Goal: Task Accomplishment & Management: Use online tool/utility

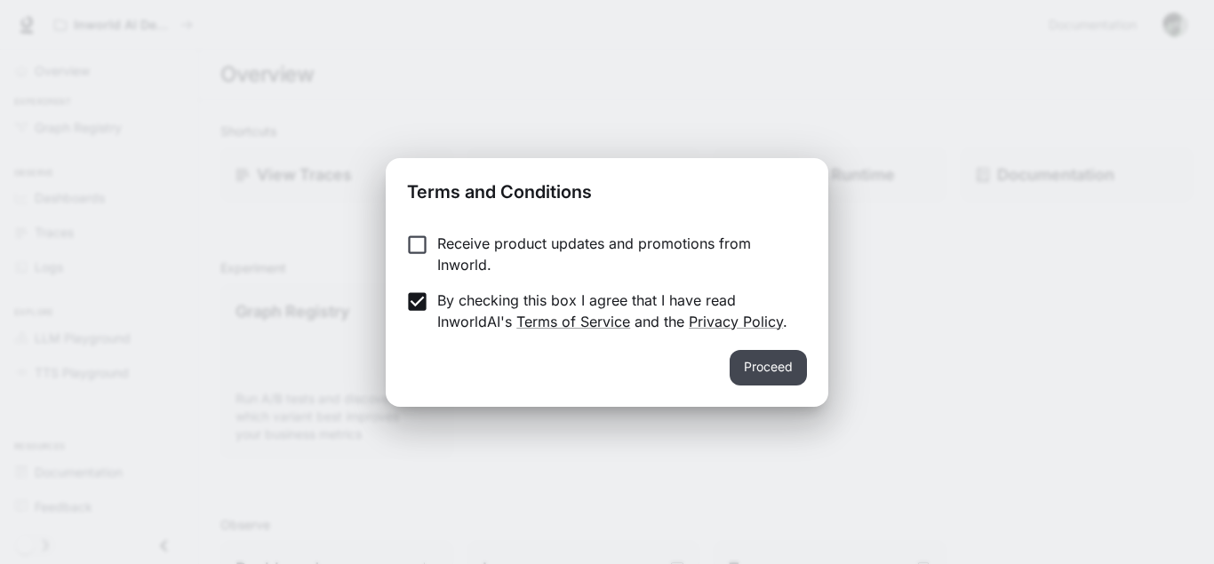
click at [766, 368] on button "Proceed" at bounding box center [767, 368] width 77 height 36
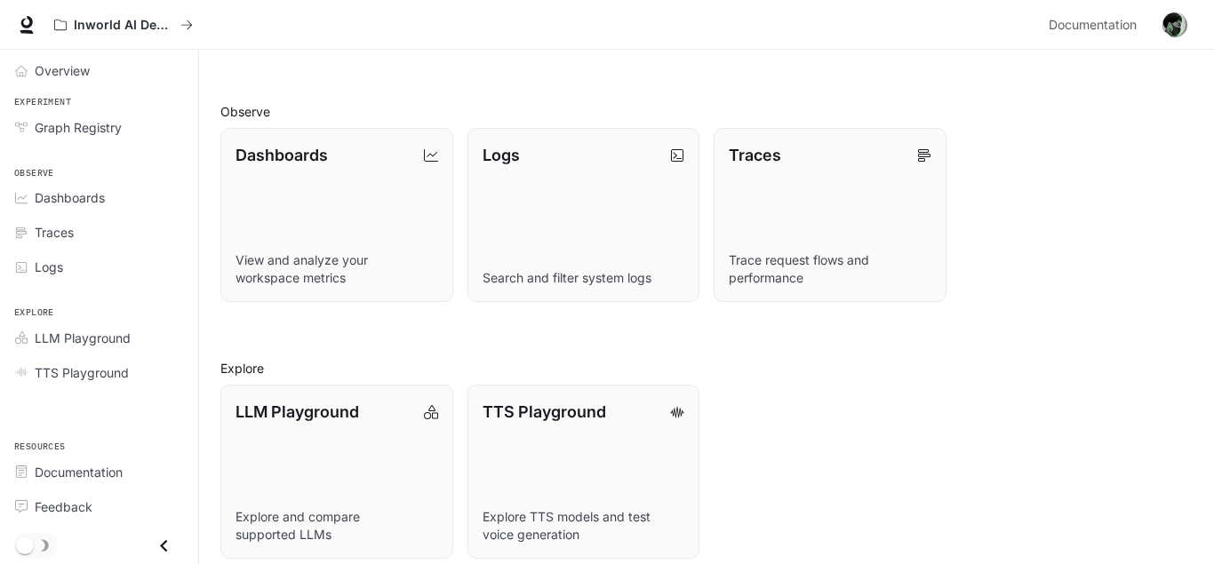
scroll to position [429, 0]
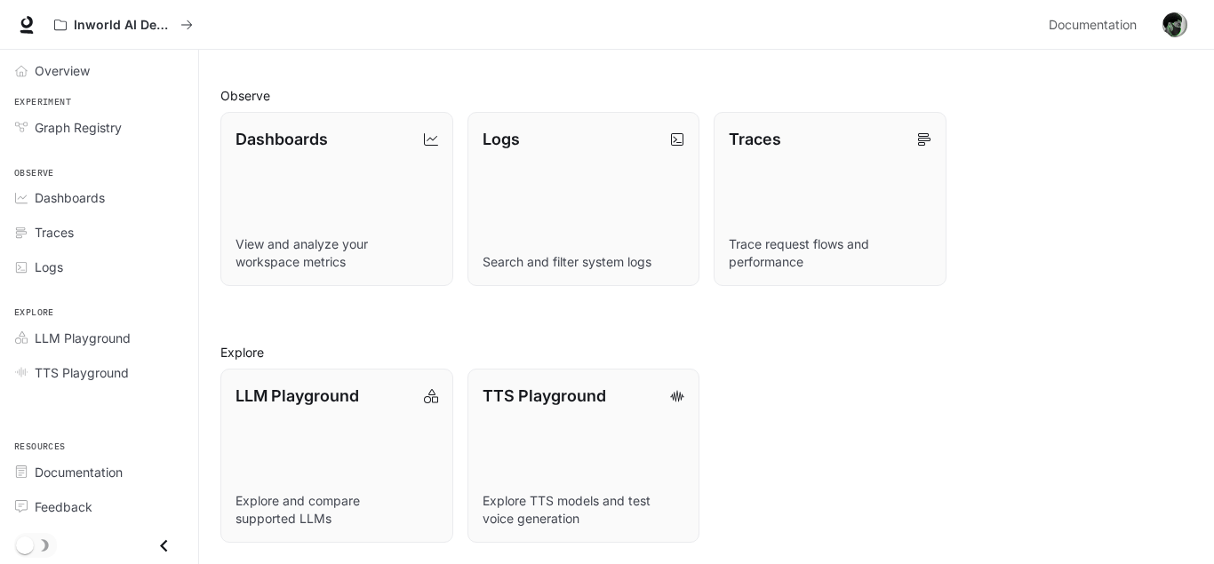
click at [106, 411] on div "Overview Experiment Graph Registry Observe Dashboards Traces Logs Explore LLM P…" at bounding box center [99, 307] width 198 height 514
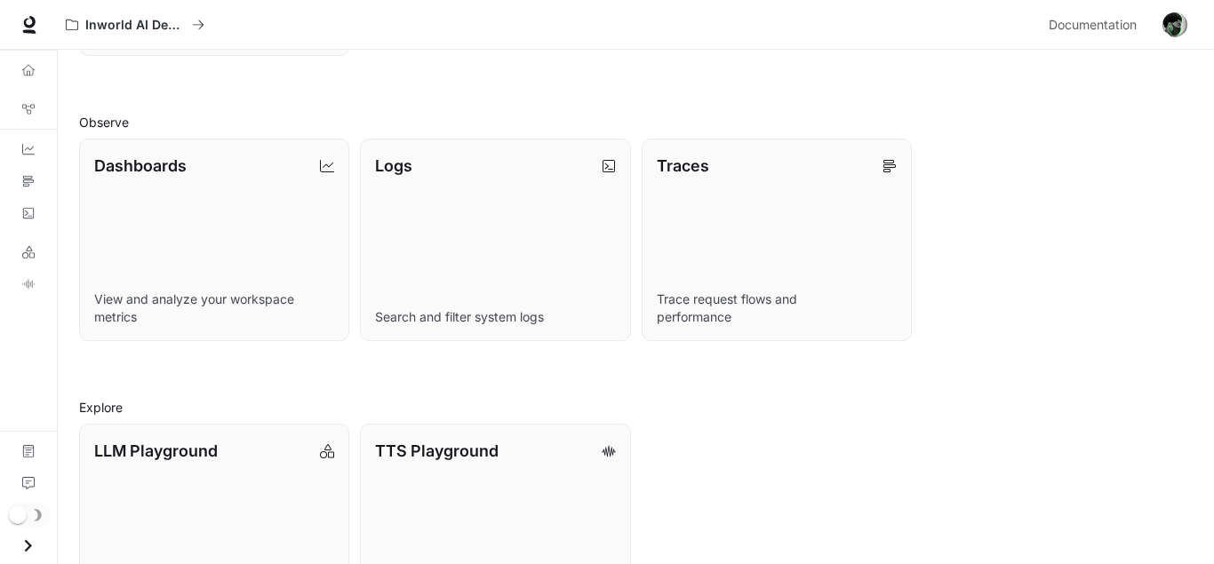
scroll to position [425, 0]
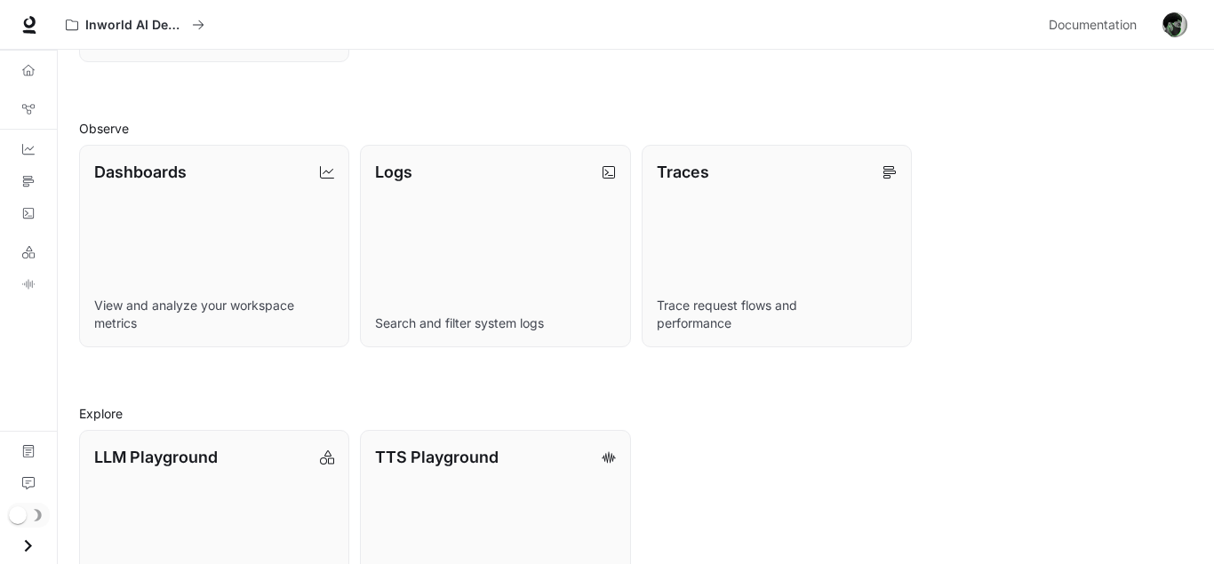
click at [39, 402] on div "Overview Graph Registry Dashboards Traces Logs LLM Playground TTS Playground Do…" at bounding box center [28, 307] width 57 height 514
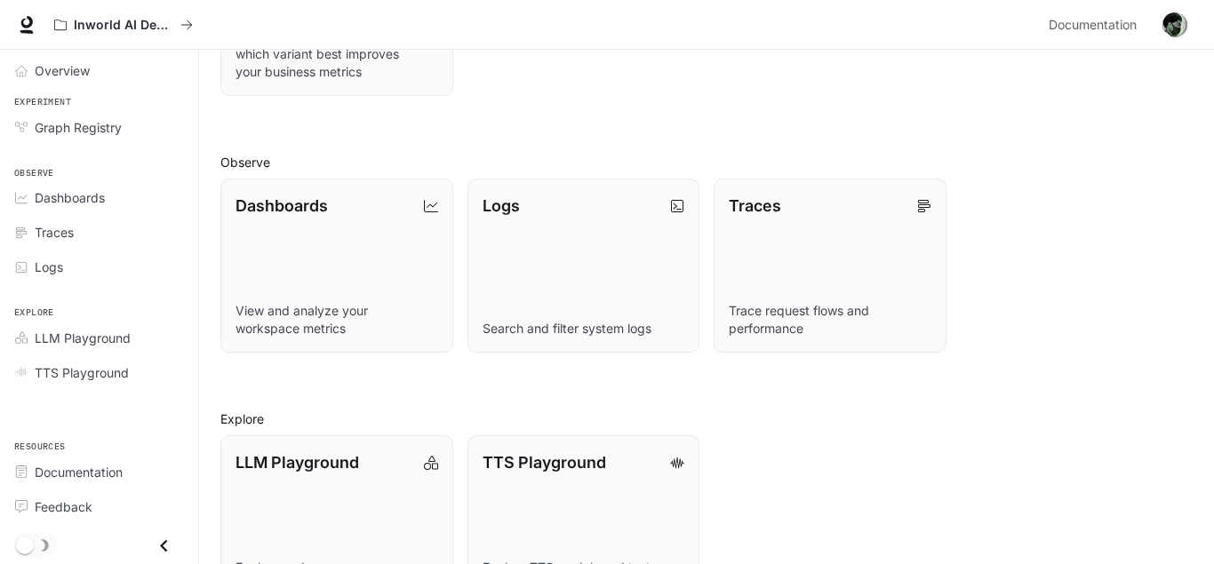
scroll to position [429, 0]
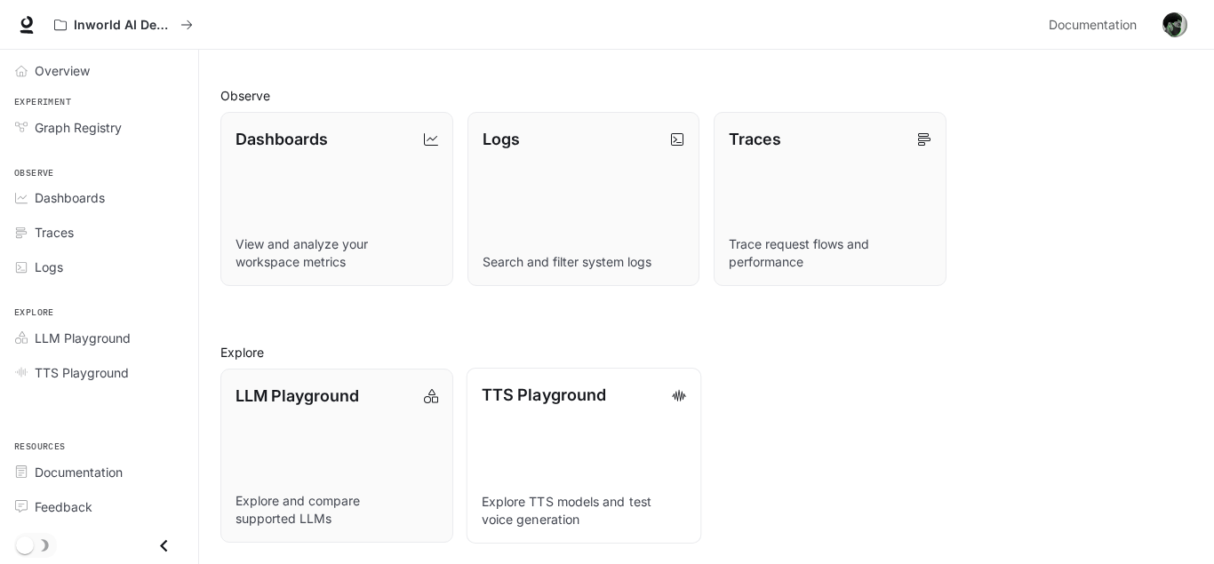
click at [524, 428] on link "TTS Playground Explore TTS models and test voice generation" at bounding box center [583, 456] width 235 height 176
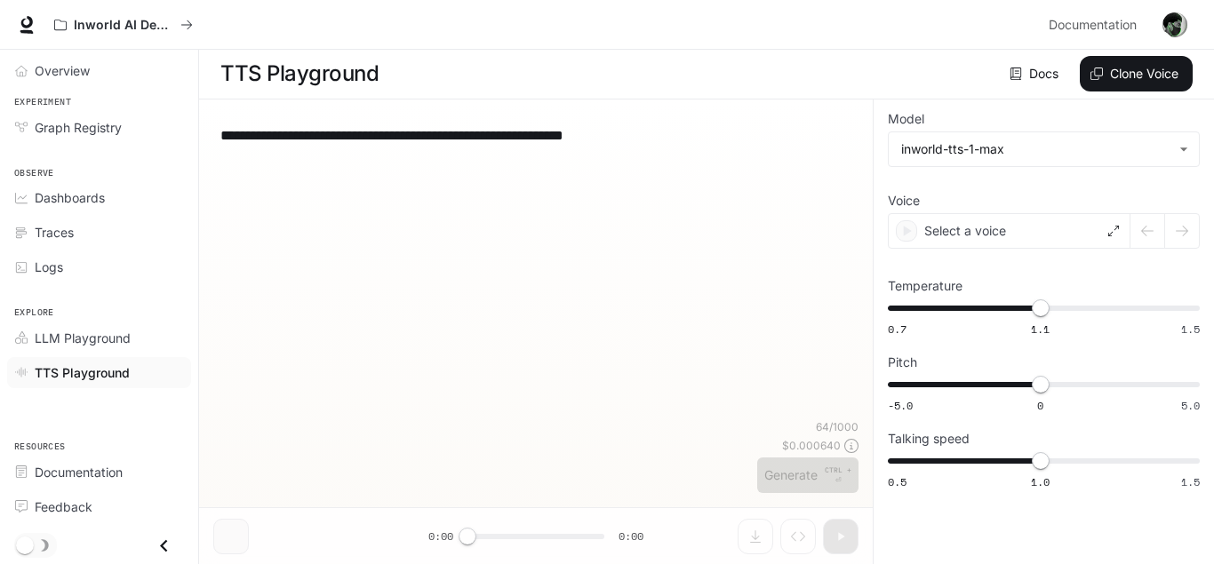
scroll to position [1, 0]
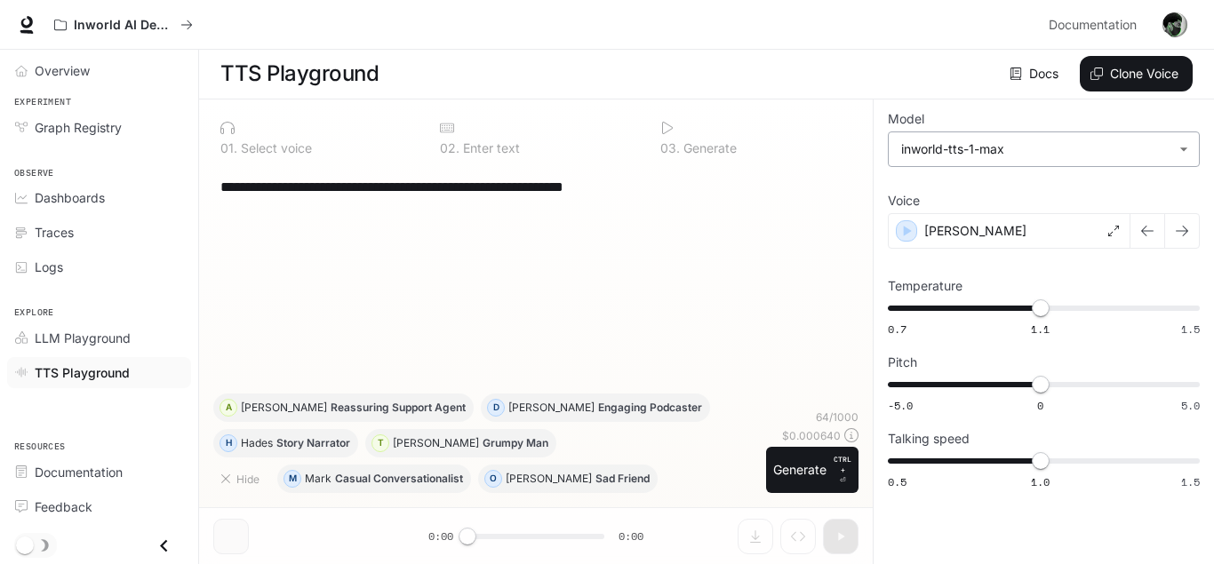
click at [1185, 143] on body "**********" at bounding box center [607, 281] width 1214 height 565
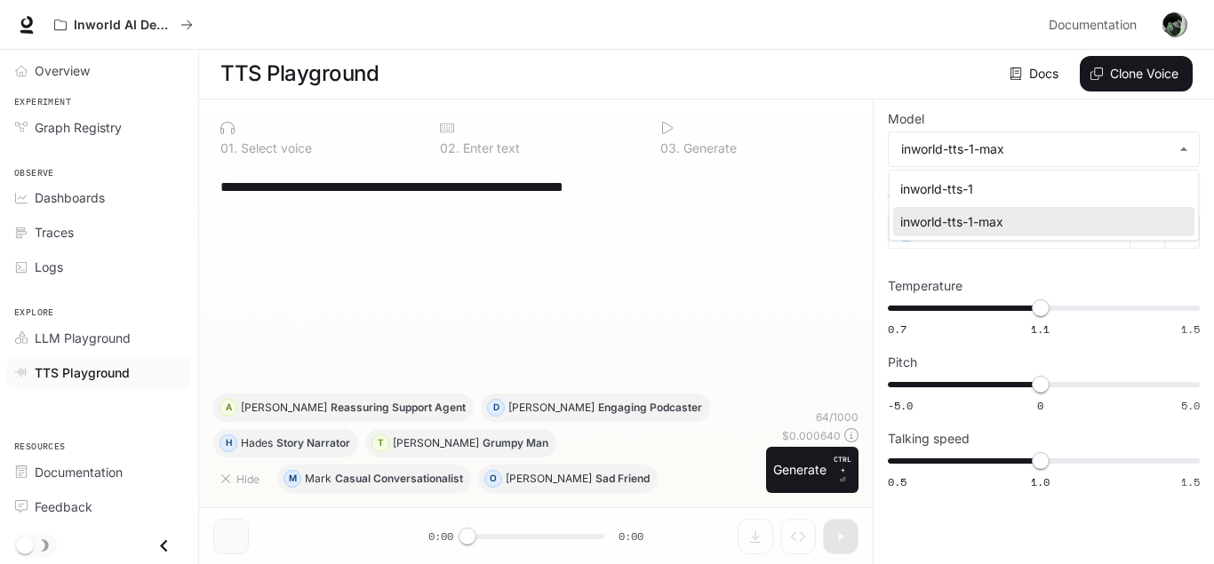
click at [1136, 71] on div at bounding box center [607, 282] width 1214 height 564
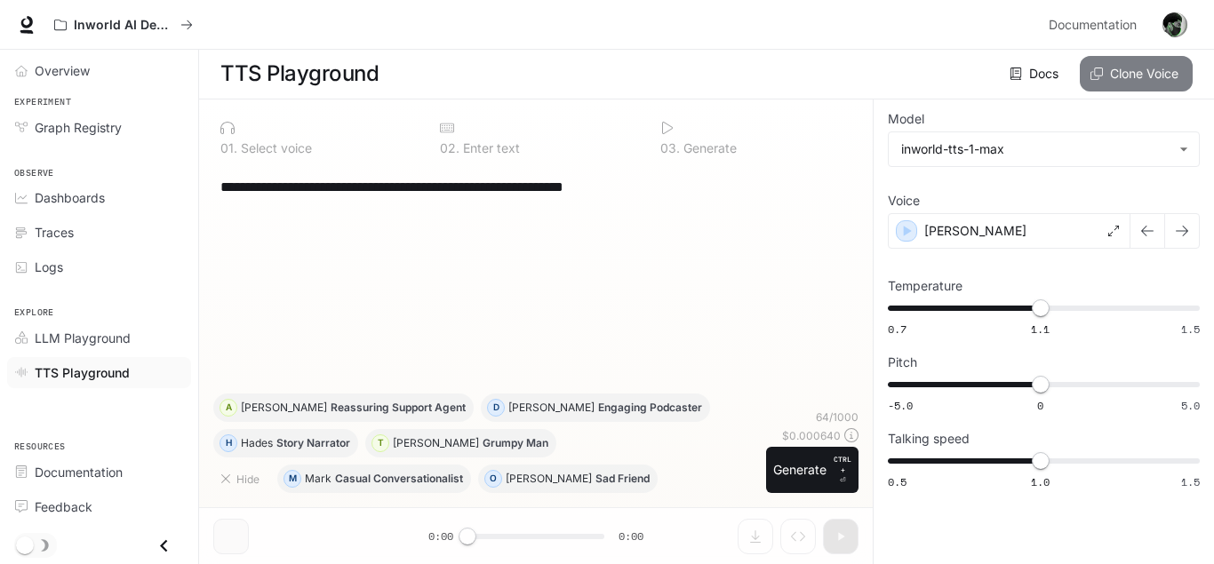
click at [1144, 77] on button "Clone Voice" at bounding box center [1136, 74] width 113 height 36
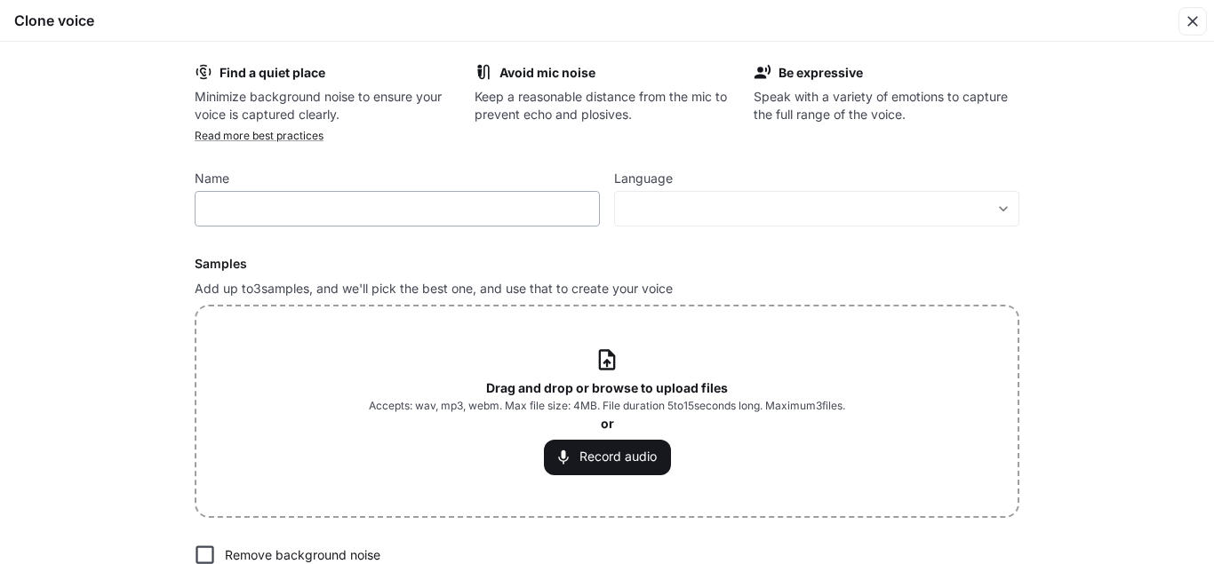
click at [405, 219] on div "​" at bounding box center [397, 209] width 405 height 36
type input "********"
click at [650, 191] on label "Language" at bounding box center [816, 182] width 405 height 18
click at [1007, 198] on div "​ ​" at bounding box center [816, 209] width 405 height 36
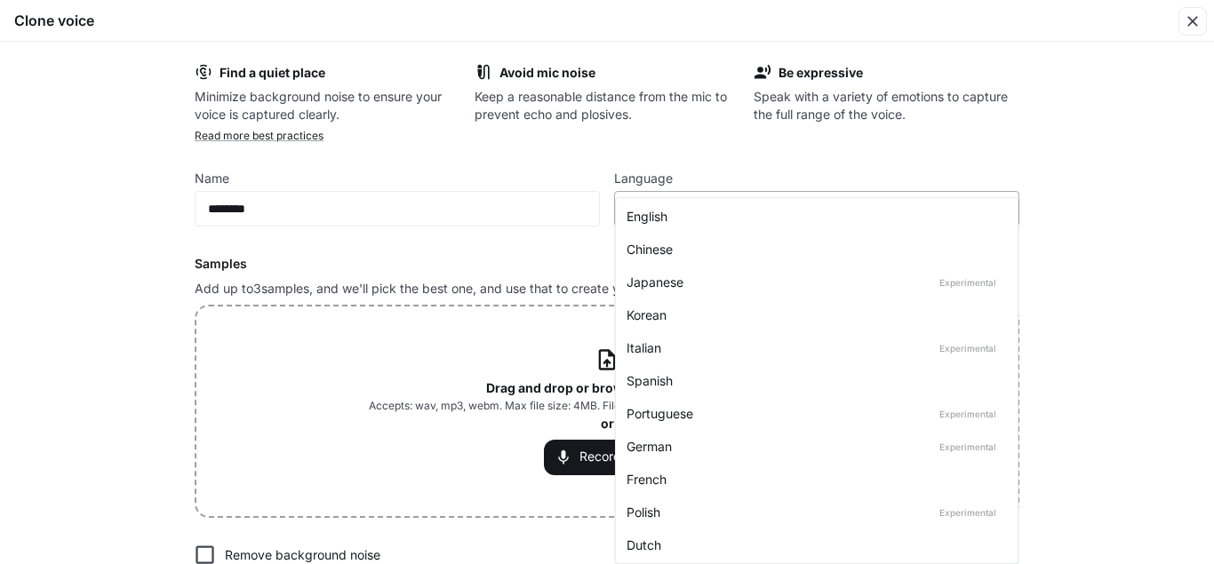
click at [1004, 213] on body "**********" at bounding box center [607, 281] width 1214 height 565
click at [976, 218] on div "English" at bounding box center [812, 216] width 373 height 19
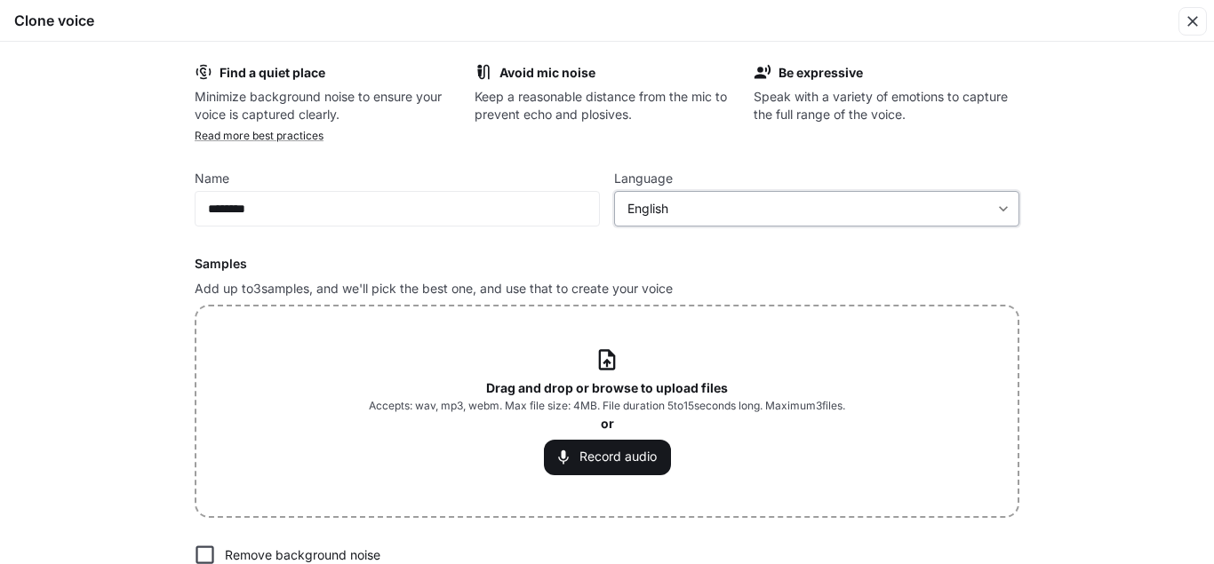
type input "*****"
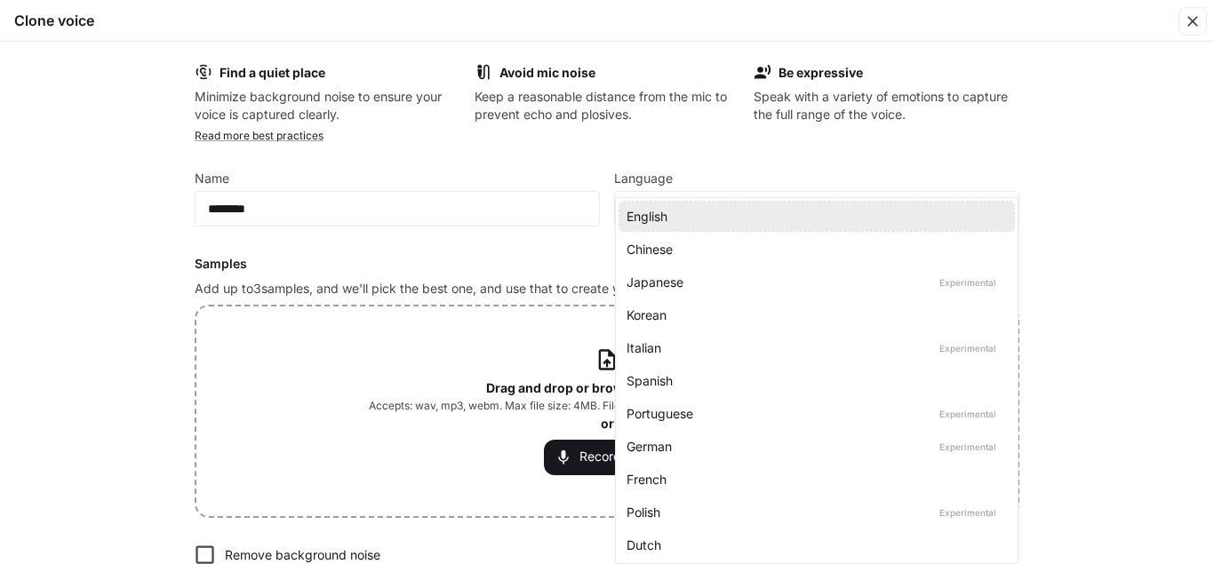
click at [857, 218] on div "English" at bounding box center [812, 216] width 373 height 19
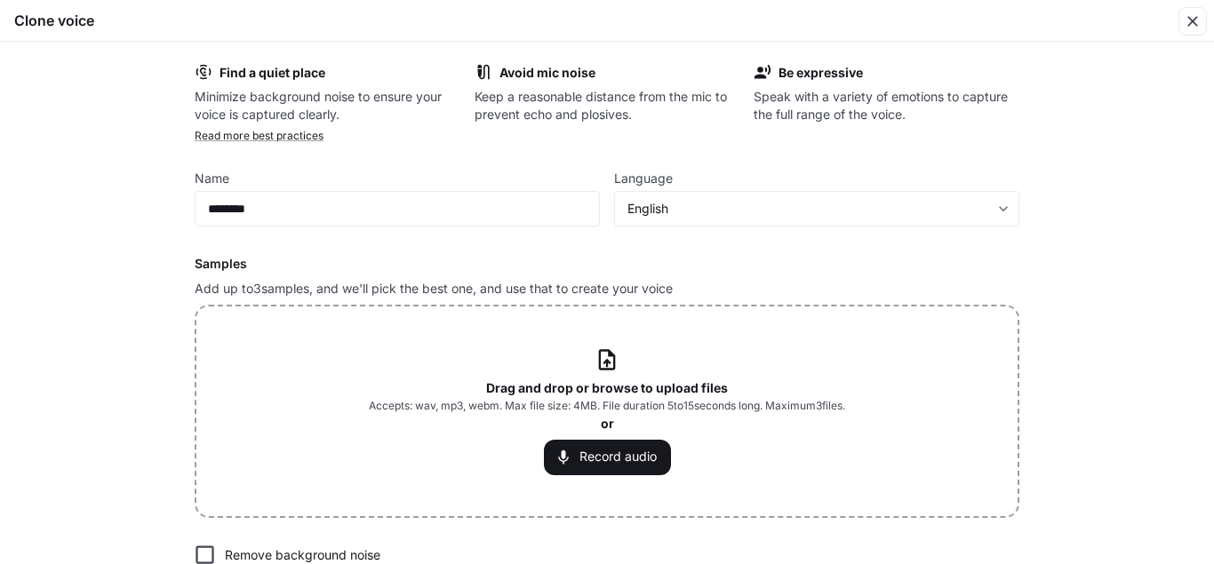
click at [841, 255] on form "Find a quiet place Minimize background noise to ensure your voice is captured c…" at bounding box center [607, 359] width 825 height 593
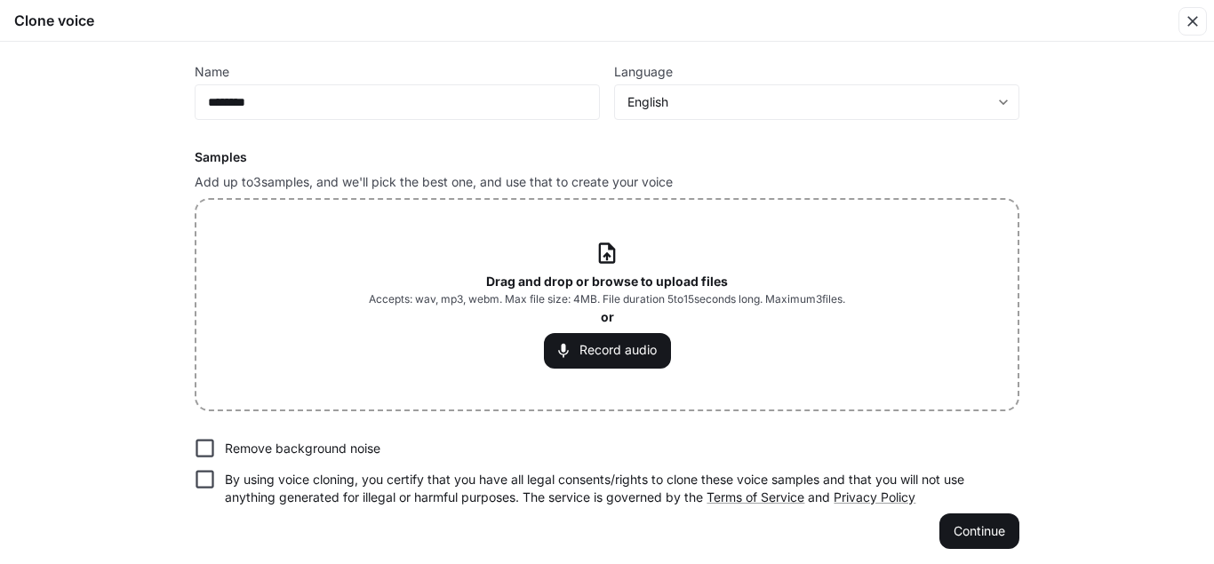
scroll to position [114, 0]
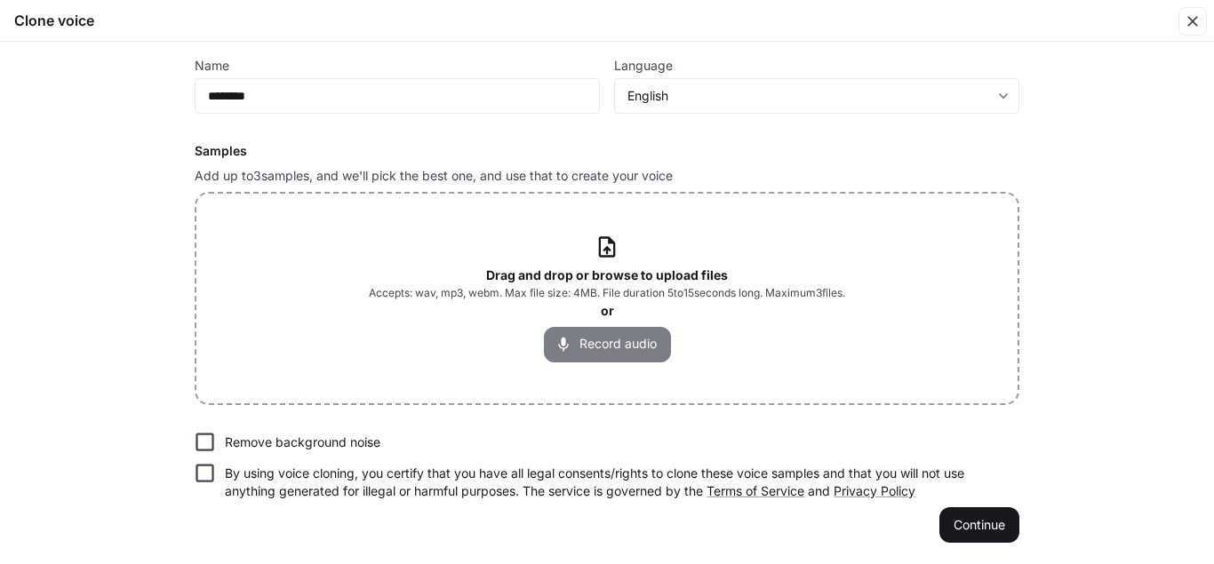
click at [615, 351] on button "Record audio" at bounding box center [607, 345] width 127 height 36
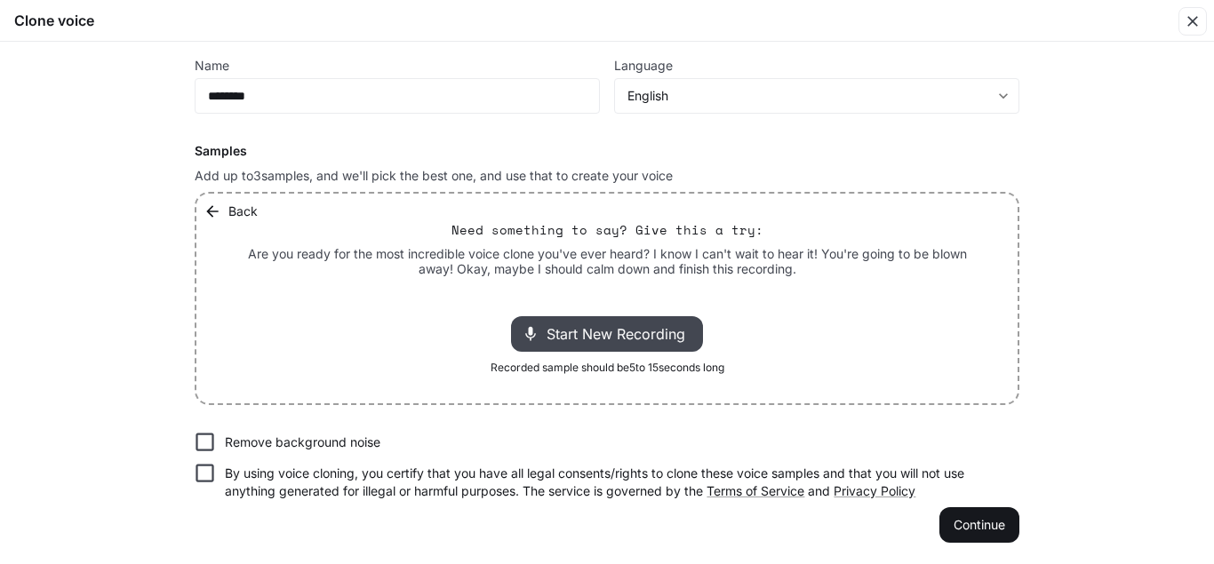
click at [618, 337] on span "Start New Recording" at bounding box center [620, 333] width 149 height 21
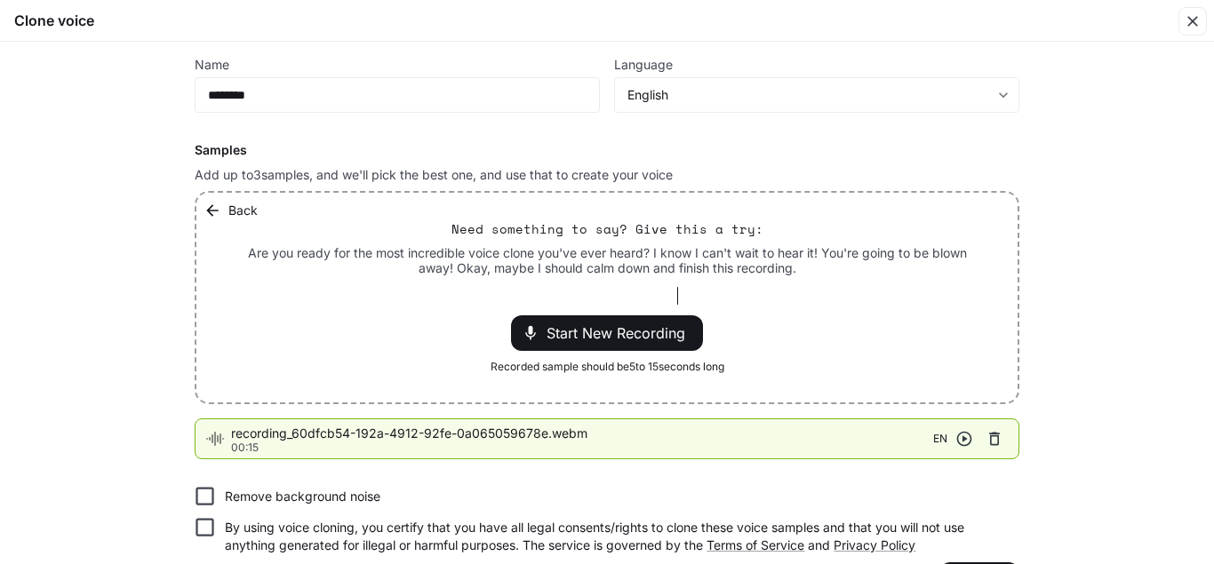
click at [957, 441] on icon "button" at bounding box center [964, 439] width 15 height 15
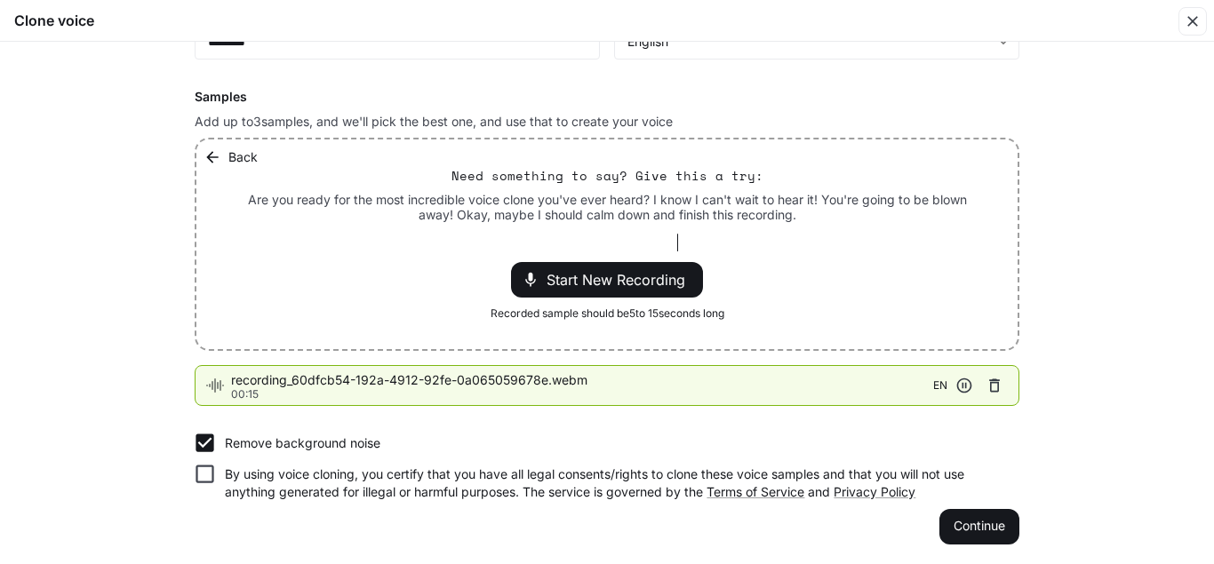
scroll to position [169, 0]
click at [958, 529] on button "Continue" at bounding box center [979, 526] width 80 height 36
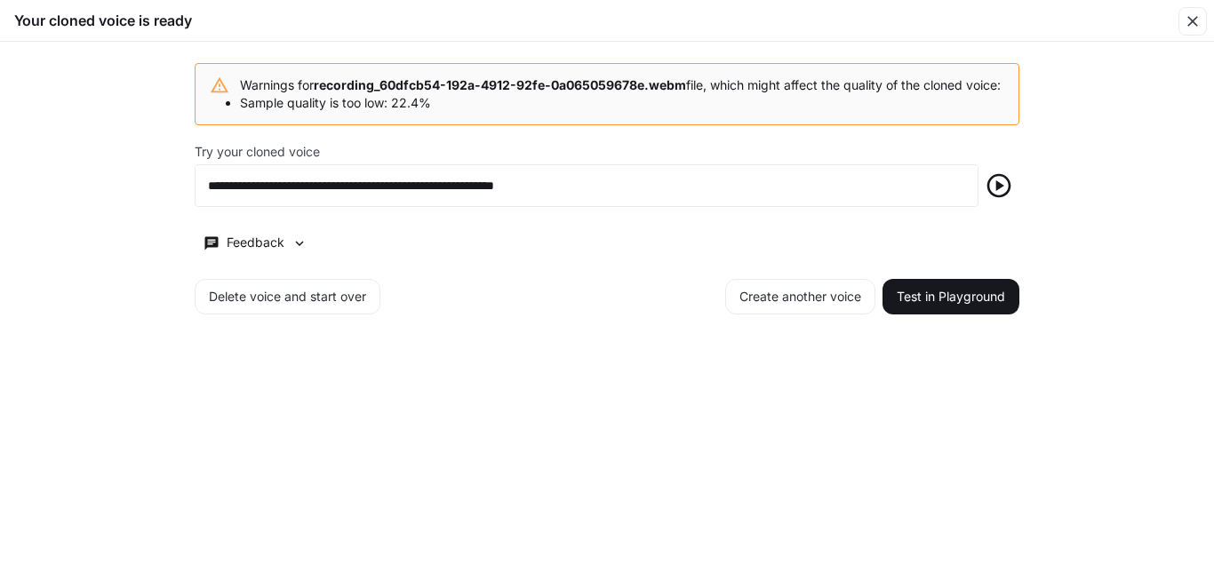
scroll to position [0, 0]
click at [958, 529] on div "**********" at bounding box center [607, 303] width 1214 height 522
click at [777, 304] on button "Create another voice" at bounding box center [800, 297] width 150 height 36
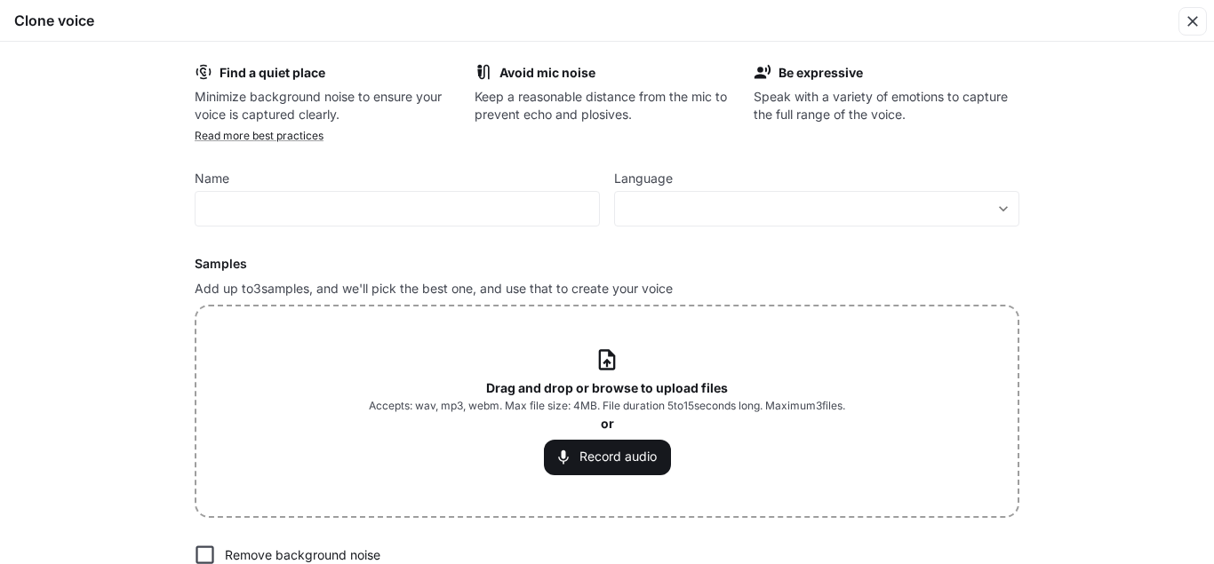
click at [692, 177] on label "Language" at bounding box center [816, 182] width 405 height 18
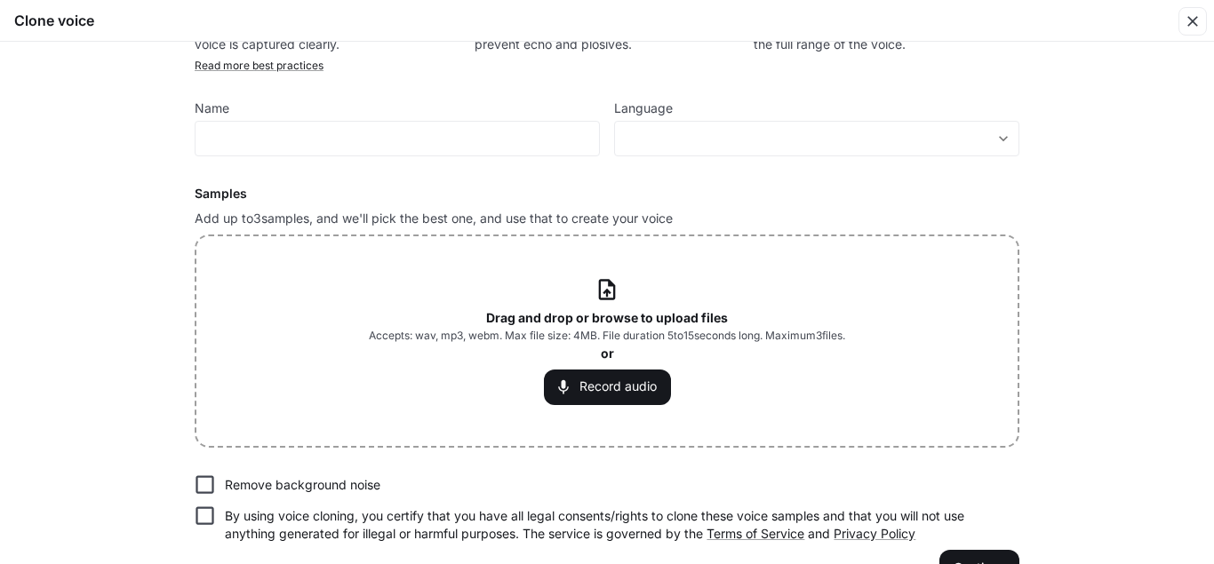
scroll to position [114, 0]
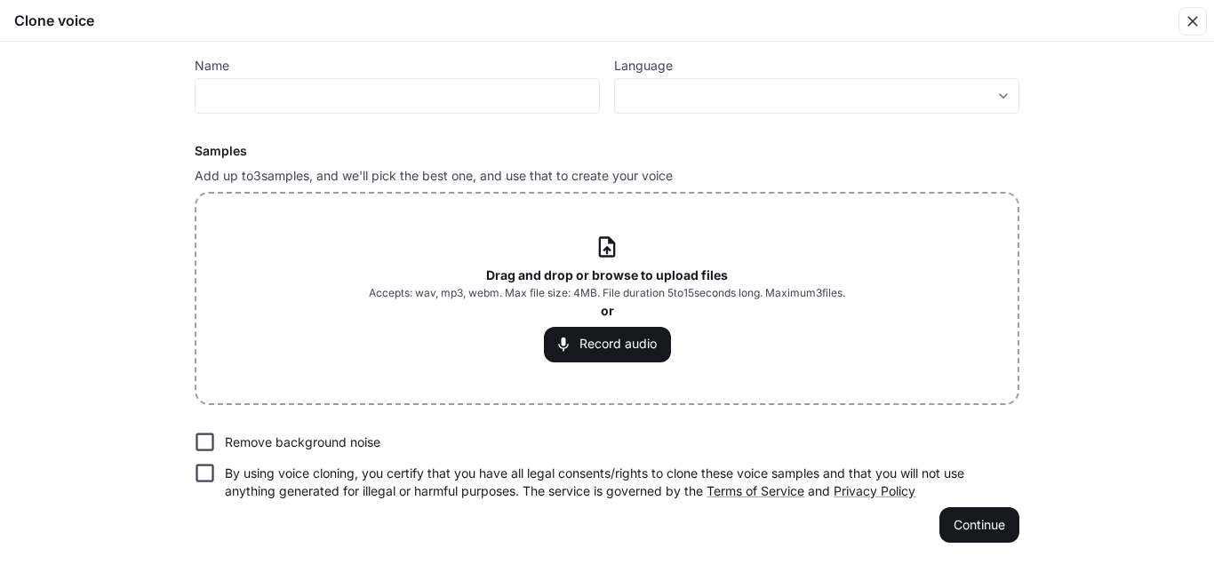
drag, startPoint x: 1176, startPoint y: 456, endPoint x: 1166, endPoint y: 585, distance: 129.3
click at [1166, 563] on div "Find a quiet place Minimize background noise to ensure your voice is captured c…" at bounding box center [607, 303] width 1214 height 522
click at [331, 331] on div "Drag and drop or browse to upload files Accepts: wav, mp3, webm. Max file size:…" at bounding box center [606, 299] width 821 height 210
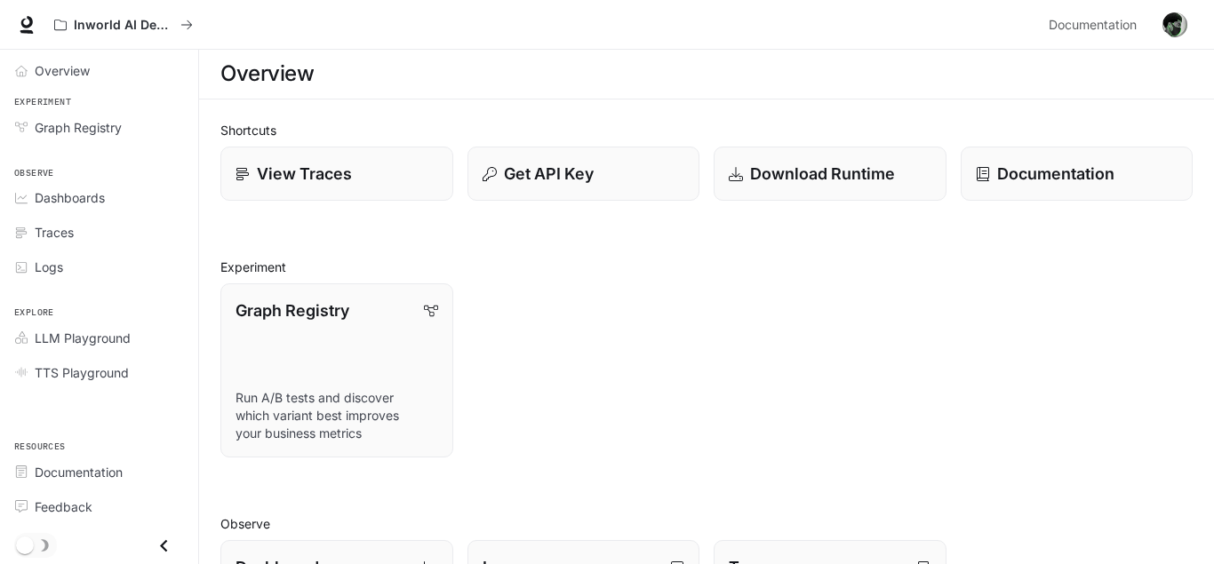
scroll to position [429, 0]
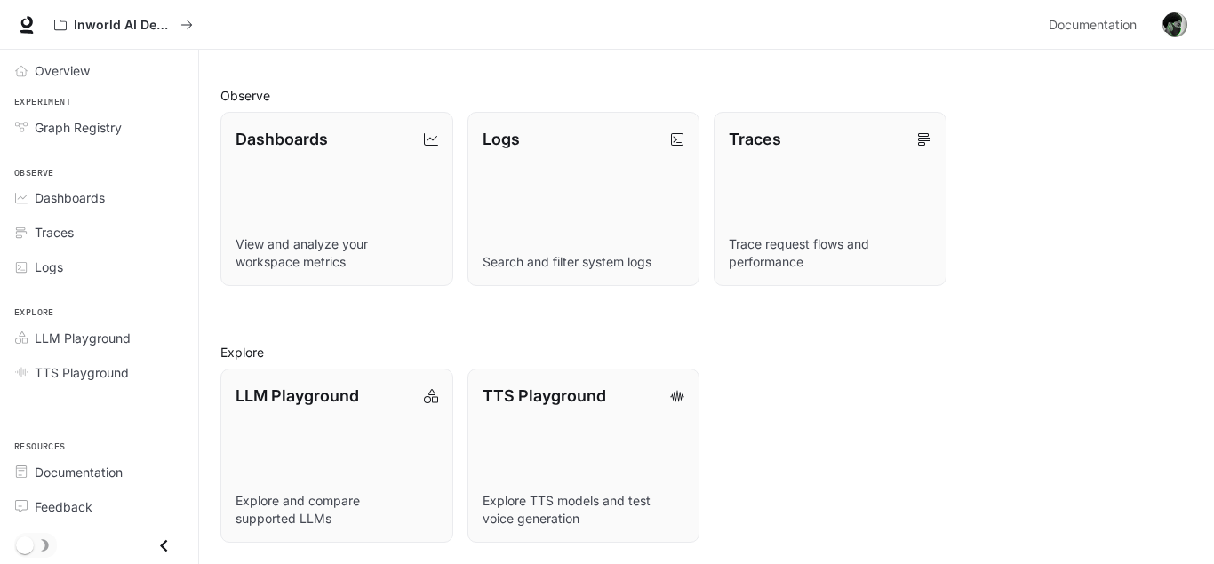
drag, startPoint x: 1195, startPoint y: 464, endPoint x: 1196, endPoint y: 410, distance: 54.2
click at [1196, 410] on div "Shortcuts View Traces Get API Key Download Runtime Documentation Experiment Gra…" at bounding box center [706, 117] width 1015 height 893
click at [155, 549] on icon "Close drawer" at bounding box center [164, 546] width 24 height 24
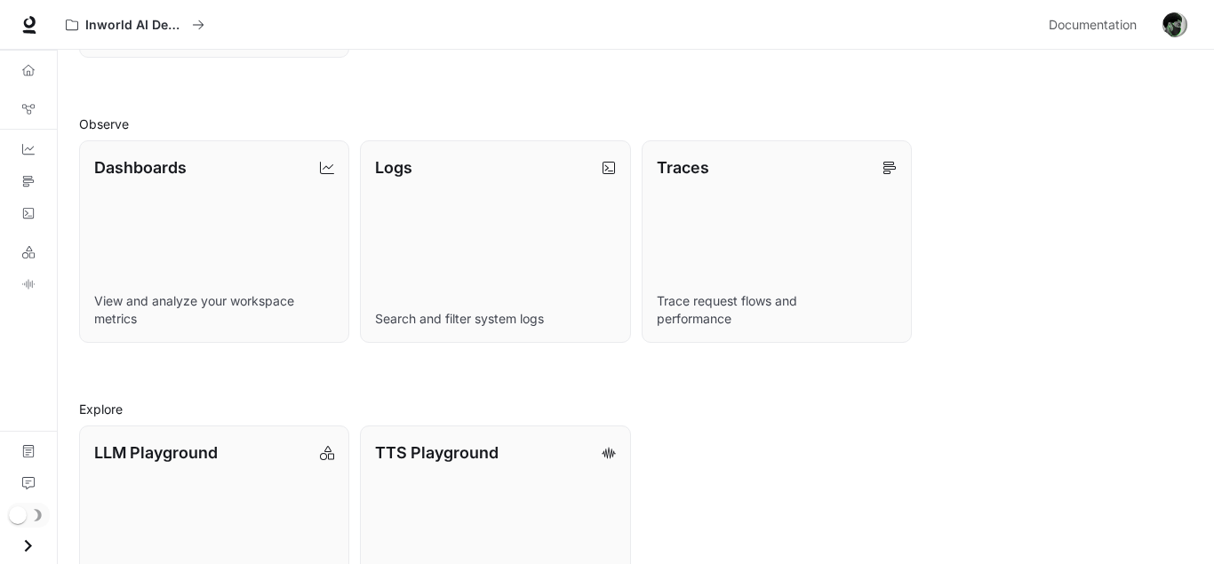
click at [20, 355] on div "Overview Graph Registry Dashboards Traces Logs LLM Playground TTS Playground Do…" at bounding box center [28, 307] width 57 height 514
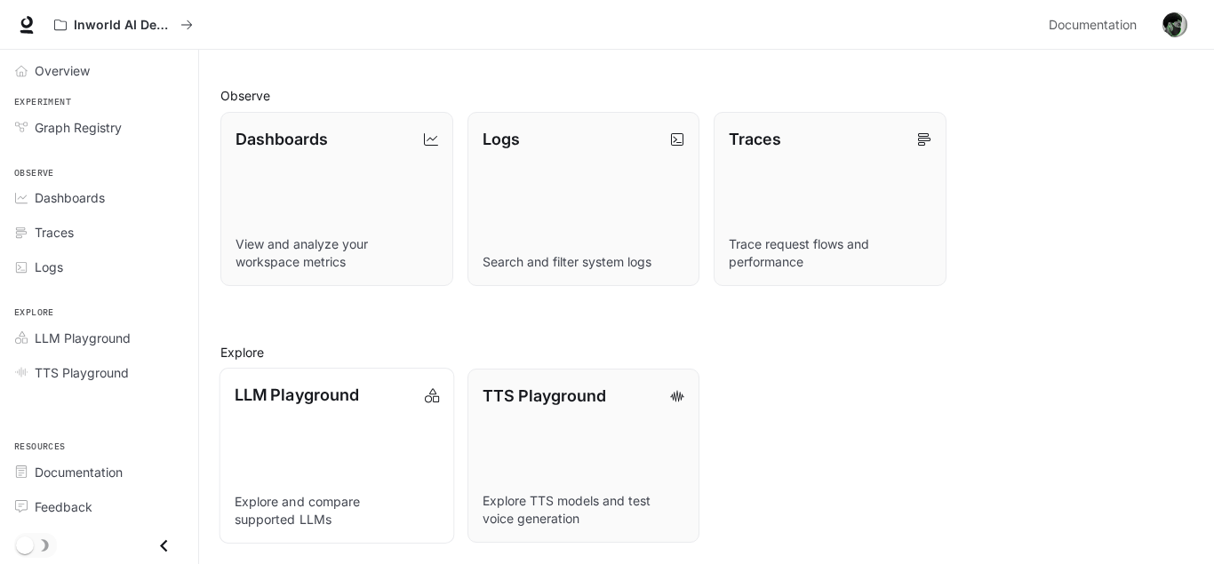
click at [409, 411] on link "LLM Playground Explore and compare supported LLMs" at bounding box center [336, 456] width 235 height 176
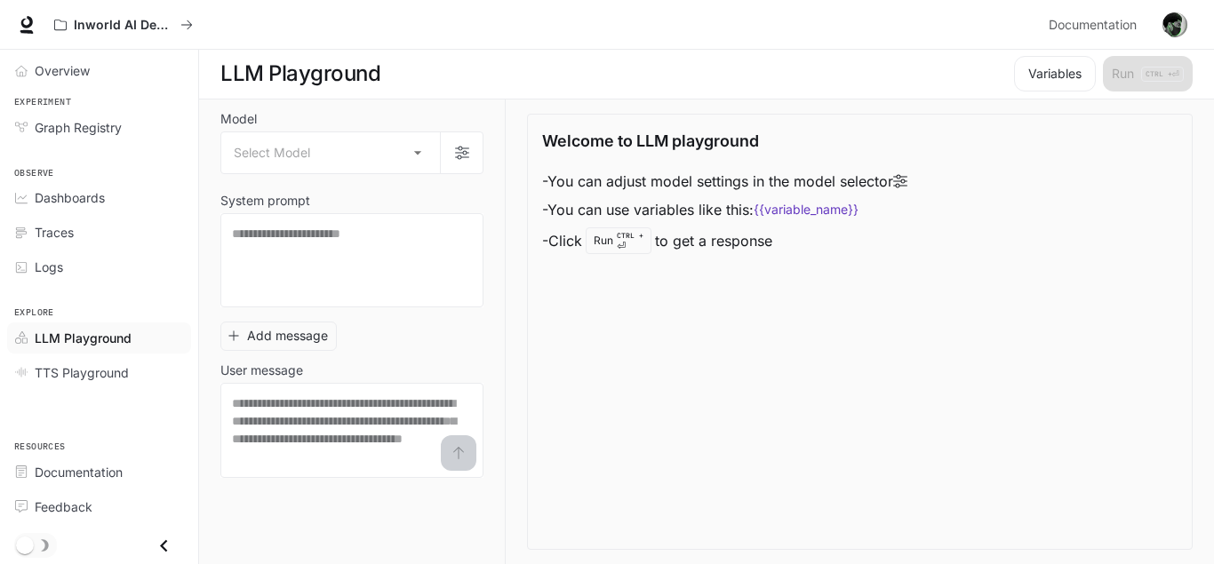
scroll to position [1, 0]
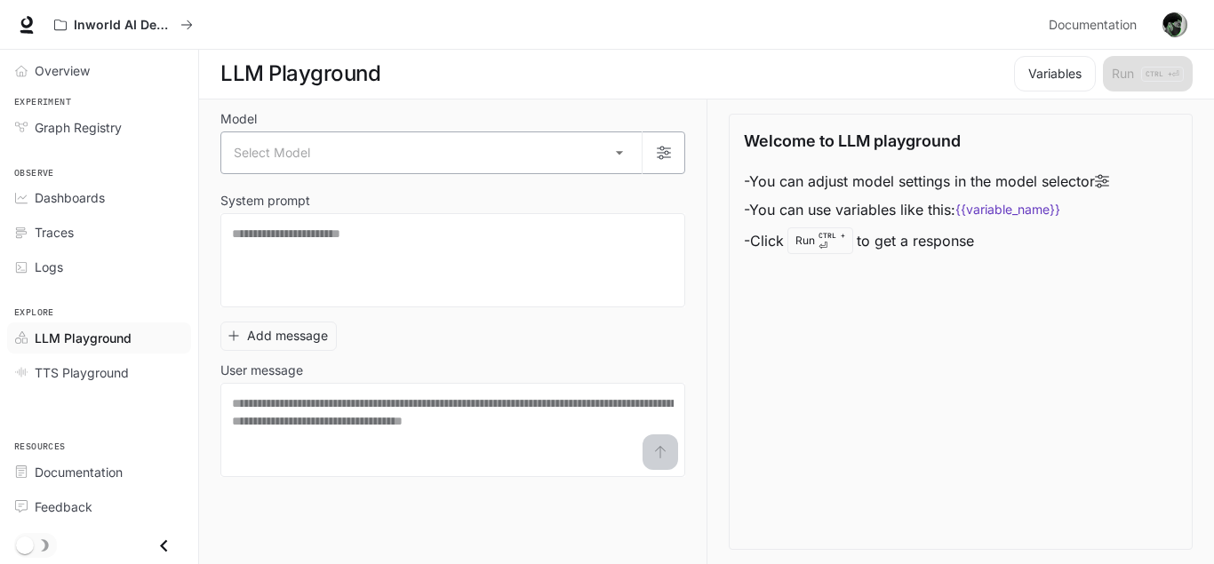
click at [350, 159] on body "Skip to main content Inworld AI Demos Documentation Documentation Portal Overvi…" at bounding box center [607, 281] width 1214 height 565
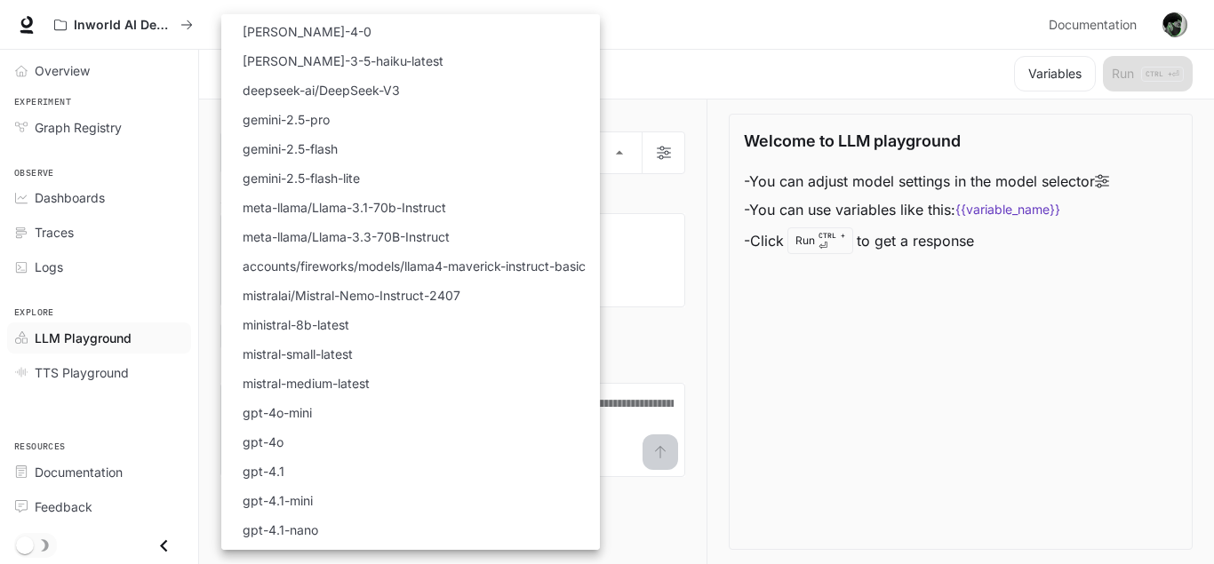
scroll to position [0, 0]
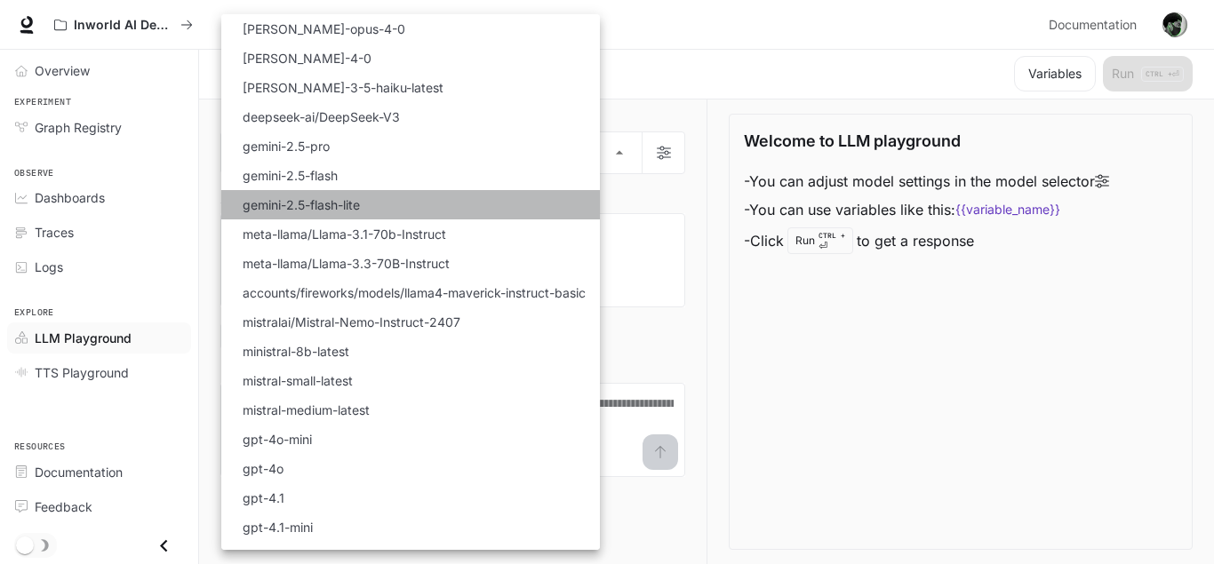
click at [471, 192] on li "gemini-2.5-flash-lite" at bounding box center [410, 204] width 379 height 29
type input "**********"
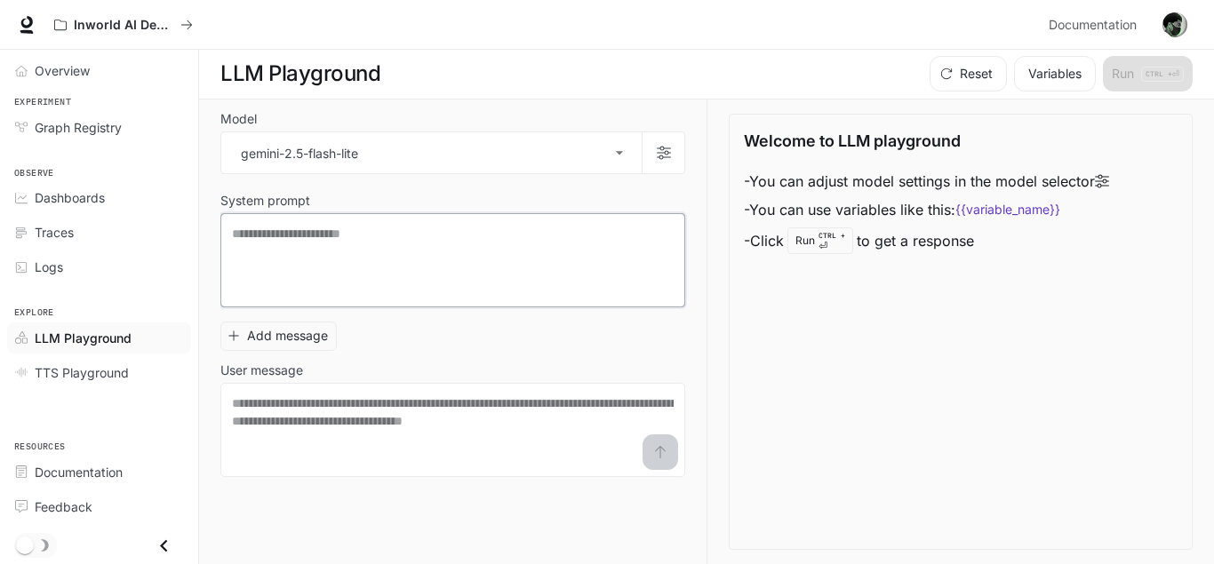
click at [480, 248] on textarea at bounding box center [453, 260] width 442 height 71
paste textarea "**********"
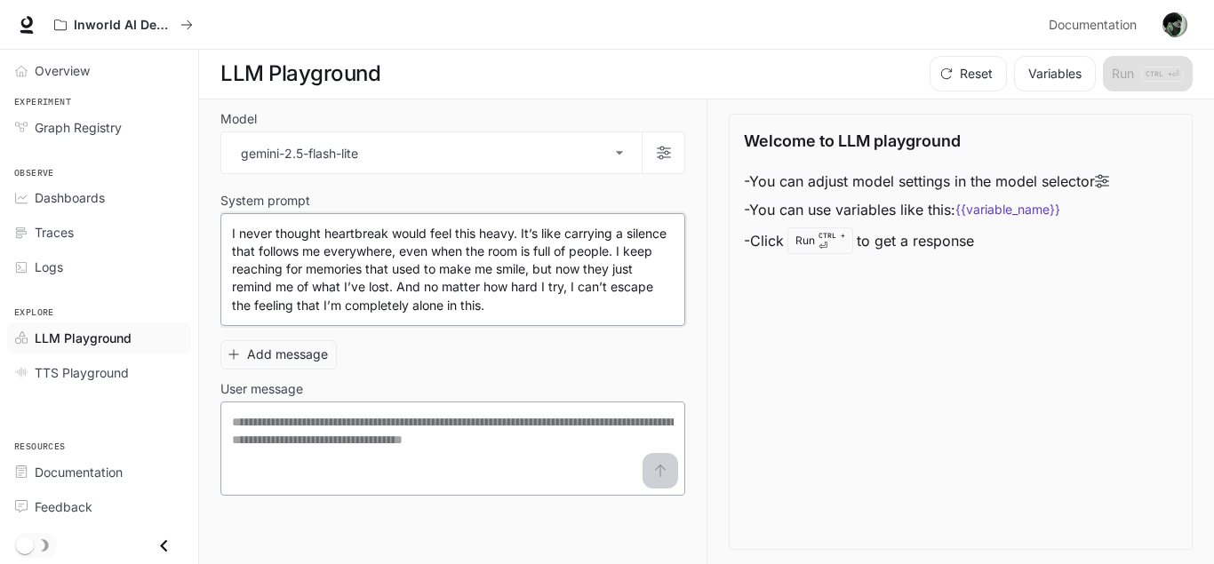
type textarea "**********"
click at [399, 453] on textarea at bounding box center [453, 448] width 442 height 71
paste textarea "**********"
type textarea "**********"
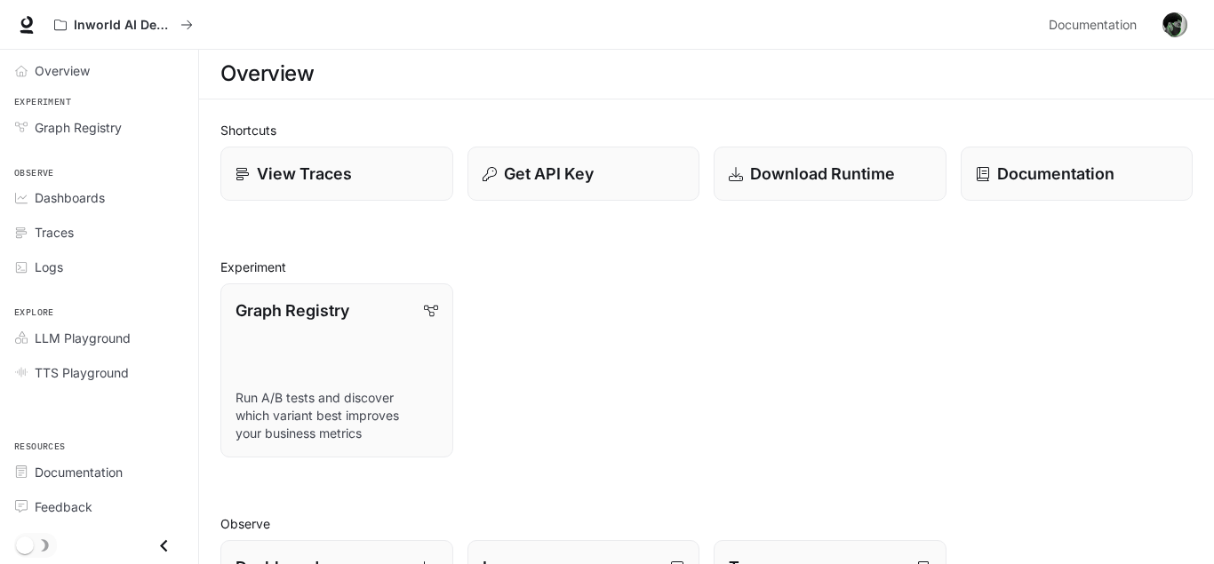
scroll to position [429, 0]
click at [366, 198] on link "View Traces" at bounding box center [336, 174] width 235 height 55
